Goal: Information Seeking & Learning: Learn about a topic

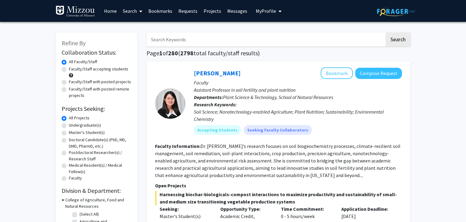
click at [81, 125] on label "Undergraduate(s)" at bounding box center [85, 125] width 32 height 6
click at [73, 125] on input "Undergraduate(s)" at bounding box center [71, 124] width 4 height 4
radio input "true"
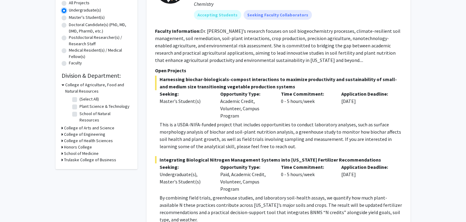
scroll to position [128, 0]
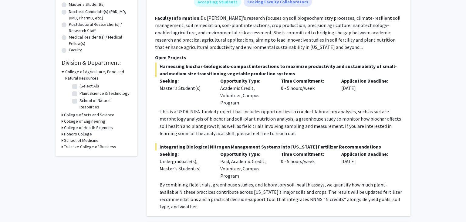
click at [79, 99] on label "School of Natural Resources" at bounding box center [104, 103] width 50 height 13
click at [79, 99] on input "School of Natural Resources" at bounding box center [81, 99] width 4 height 4
checkbox input "true"
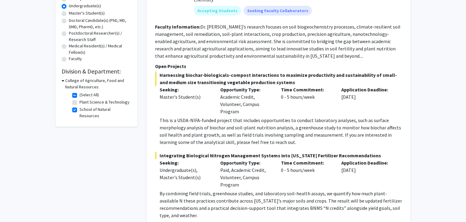
scroll to position [102, 0]
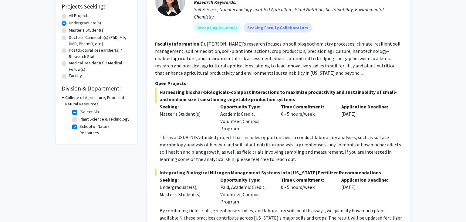
click at [79, 121] on label "Plant Science & Technology" at bounding box center [104, 119] width 50 height 6
click at [79, 120] on input "Plant Science & Technology" at bounding box center [81, 118] width 4 height 4
checkbox input "true"
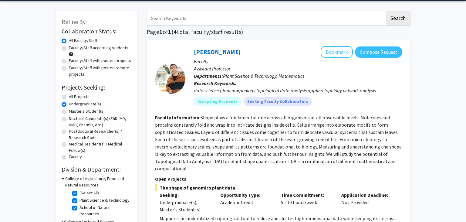
scroll to position [96, 0]
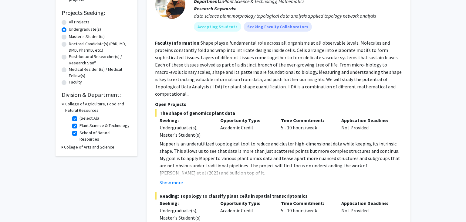
click at [79, 132] on label "School of Natural Resources" at bounding box center [104, 136] width 50 height 13
click at [79, 132] on input "School of Natural Resources" at bounding box center [81, 132] width 4 height 4
checkbox input "false"
checkbox input "true"
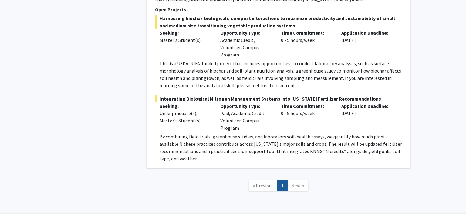
scroll to position [497, 0]
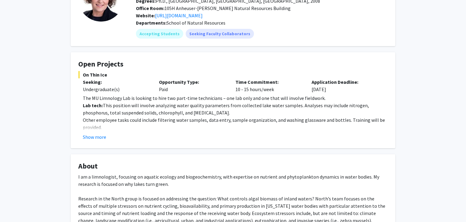
scroll to position [64, 0]
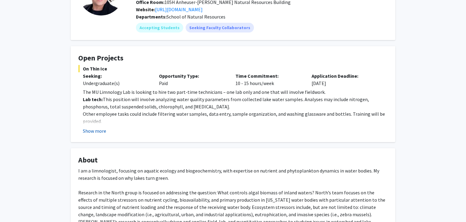
click at [95, 129] on button "Show more" at bounding box center [94, 130] width 23 height 7
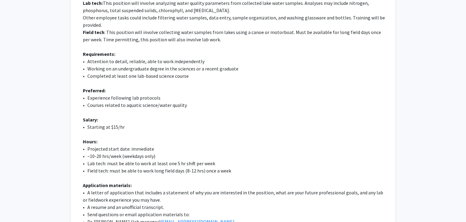
scroll to position [192, 0]
